Goal: Check status

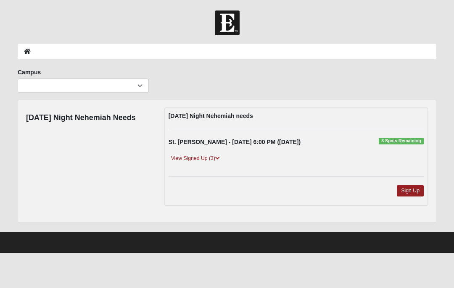
click at [211, 154] on link "View Signed Up (3)" at bounding box center [196, 158] width 54 height 9
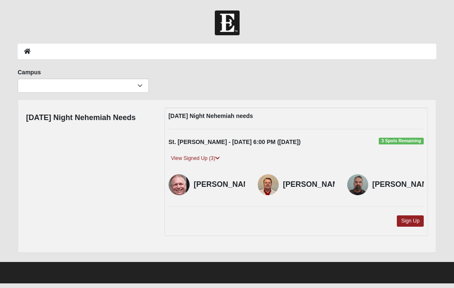
scroll to position [1, 0]
